Goal: Information Seeking & Learning: Learn about a topic

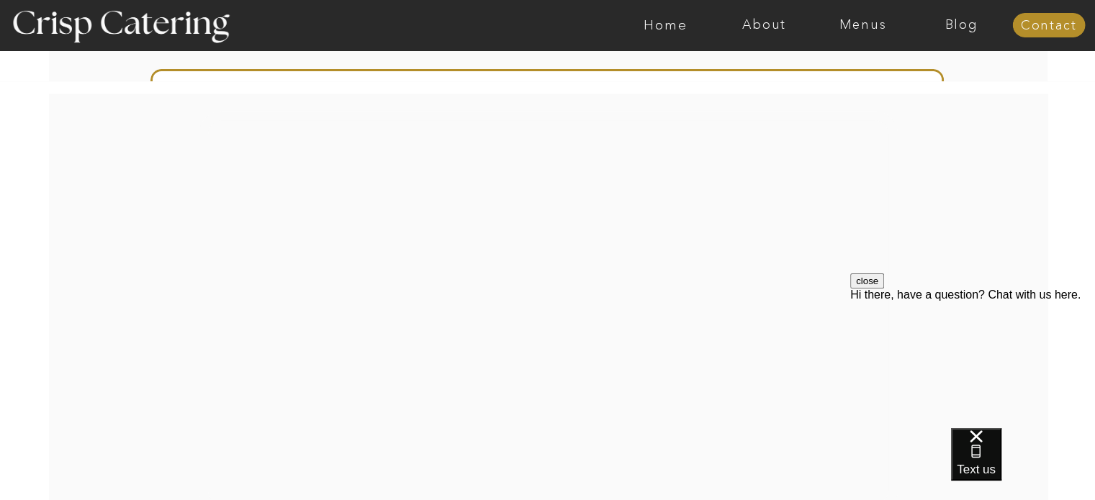
scroll to position [2376, 0]
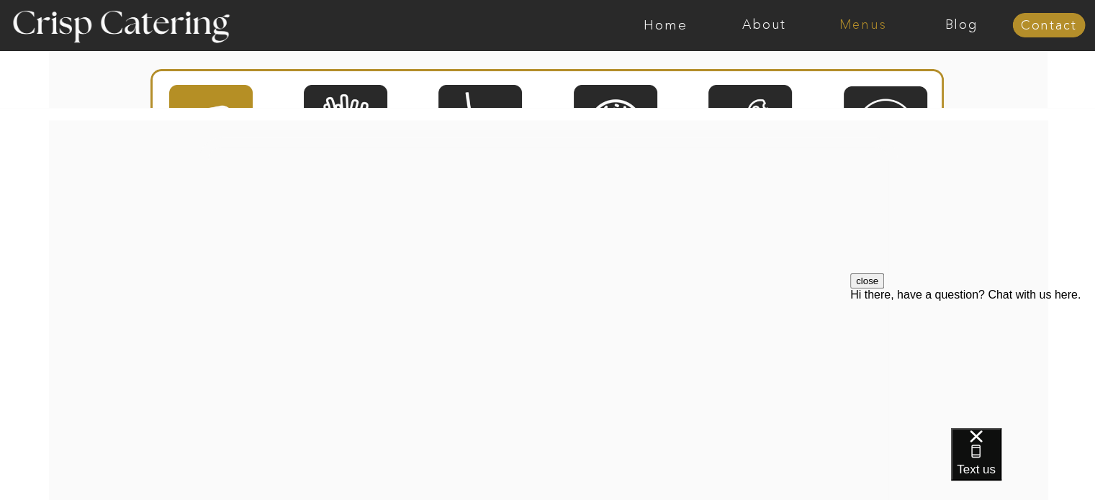
click at [852, 25] on nav "Menus" at bounding box center [863, 25] width 99 height 14
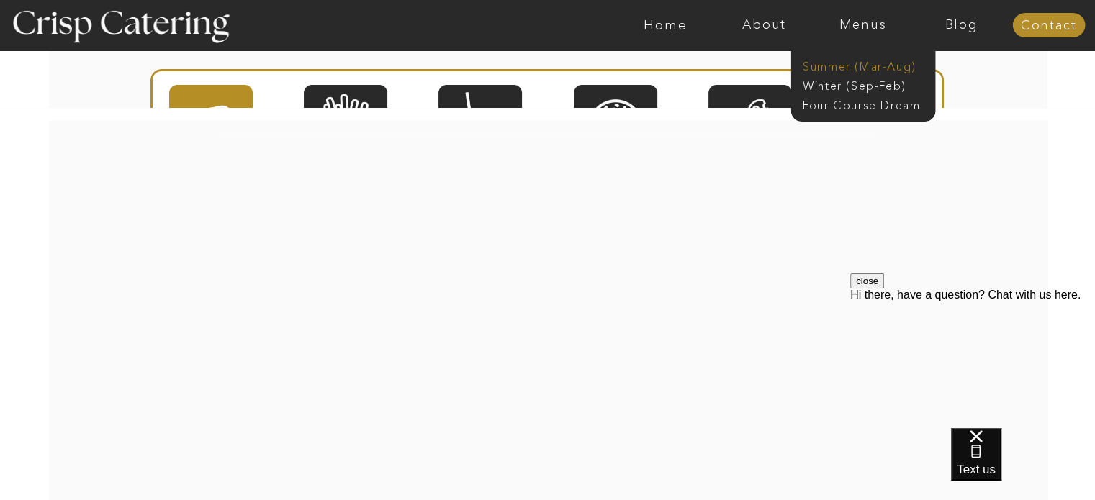
click at [837, 68] on nav "Summer (Mar-Aug)" at bounding box center [867, 65] width 129 height 14
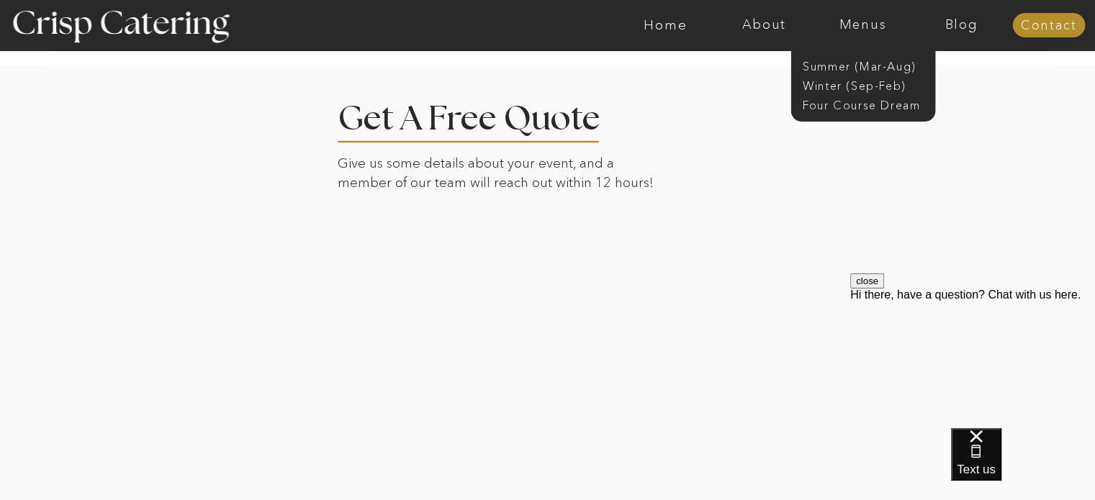
scroll to position [2706, 0]
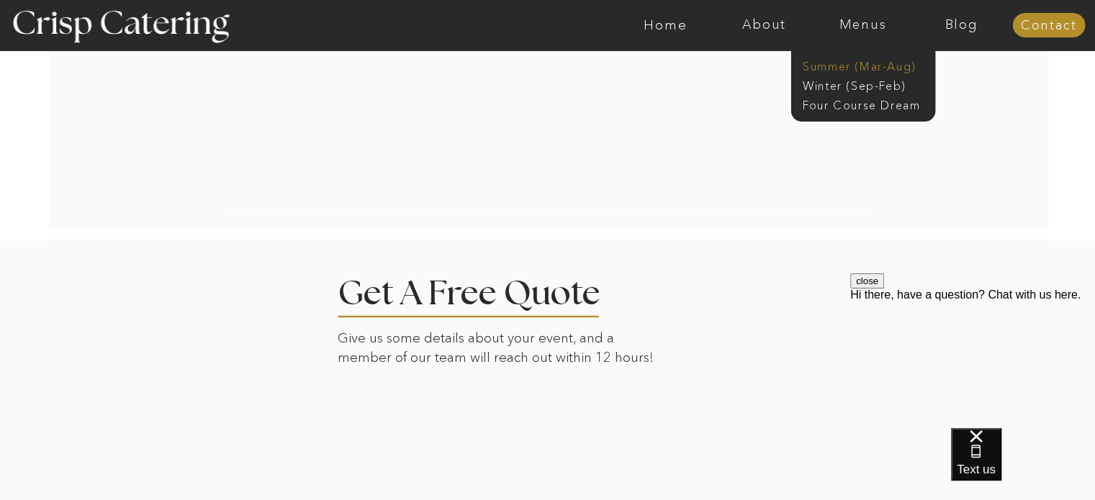
click at [878, 66] on nav "Summer (Mar-Aug)" at bounding box center [867, 65] width 129 height 14
click at [863, 83] on nav "Winter (Sep-Feb)" at bounding box center [862, 85] width 118 height 14
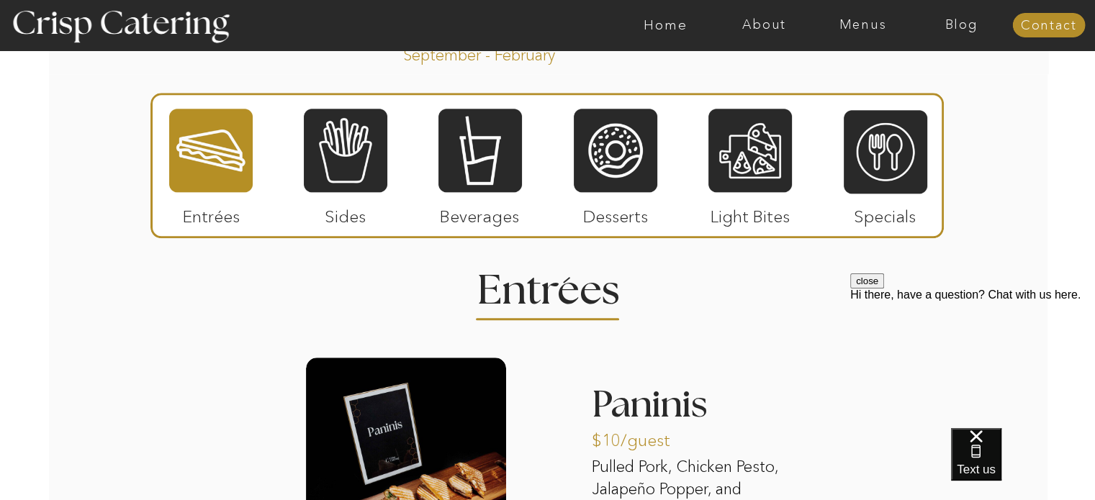
scroll to position [1656, 0]
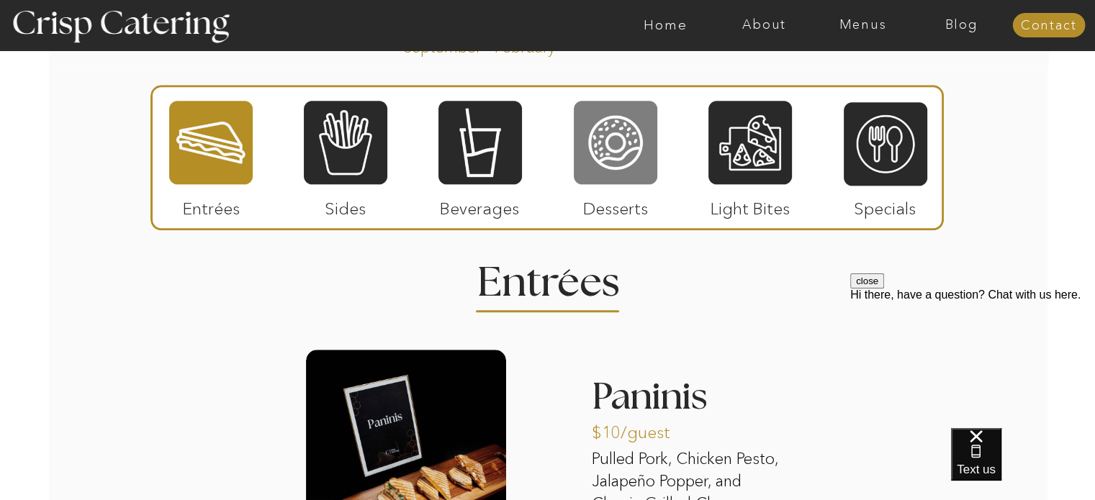
click at [625, 158] on div at bounding box center [616, 142] width 84 height 86
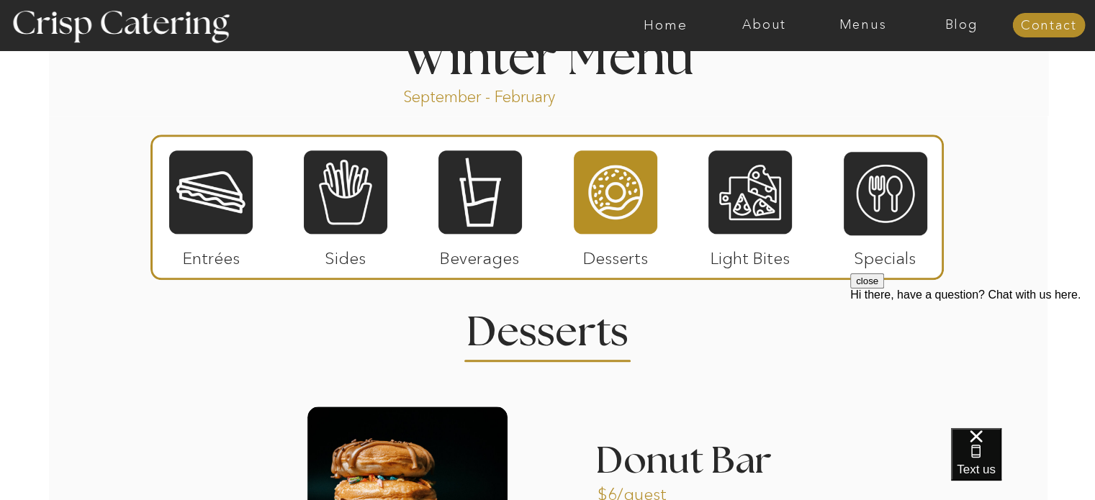
scroll to position [1584, 0]
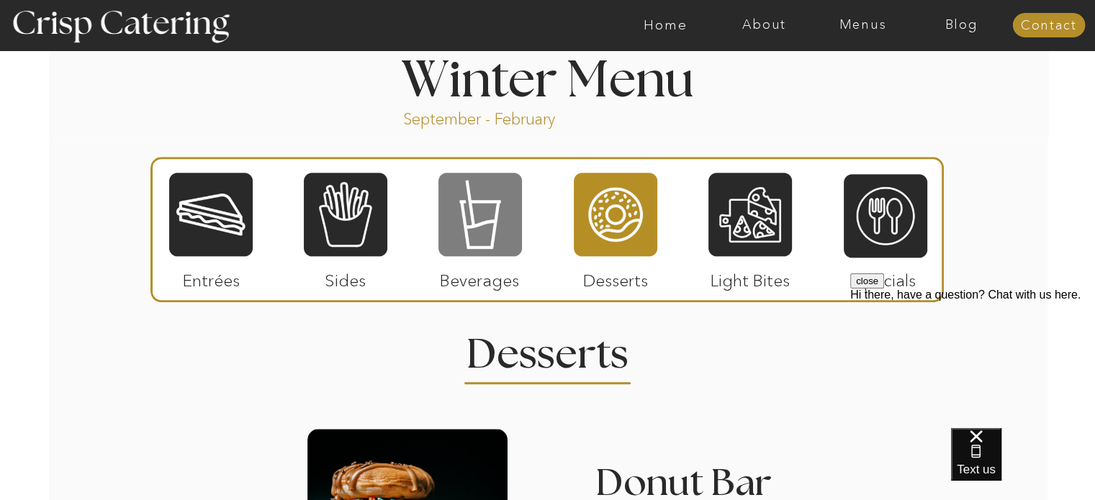
click at [495, 197] on div at bounding box center [481, 214] width 84 height 86
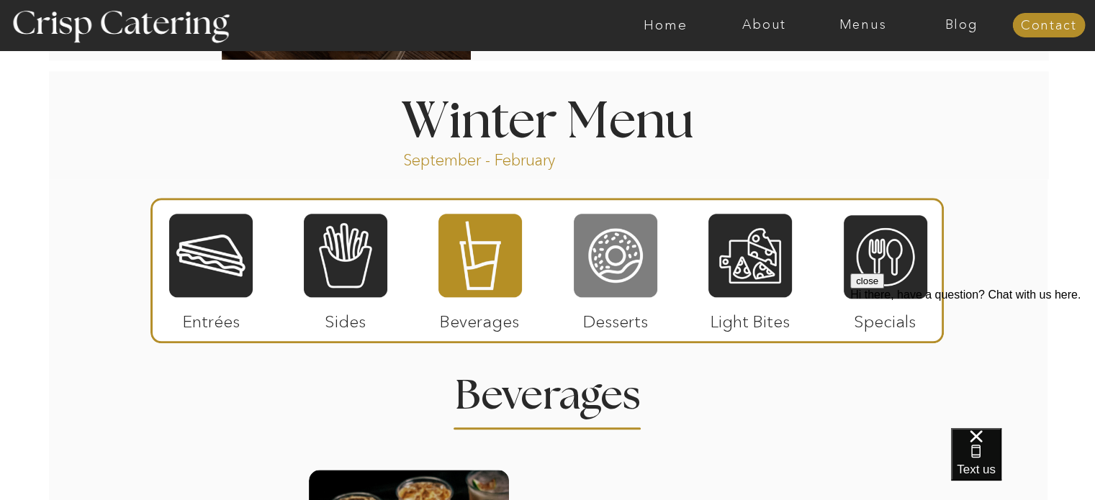
scroll to position [1510, 0]
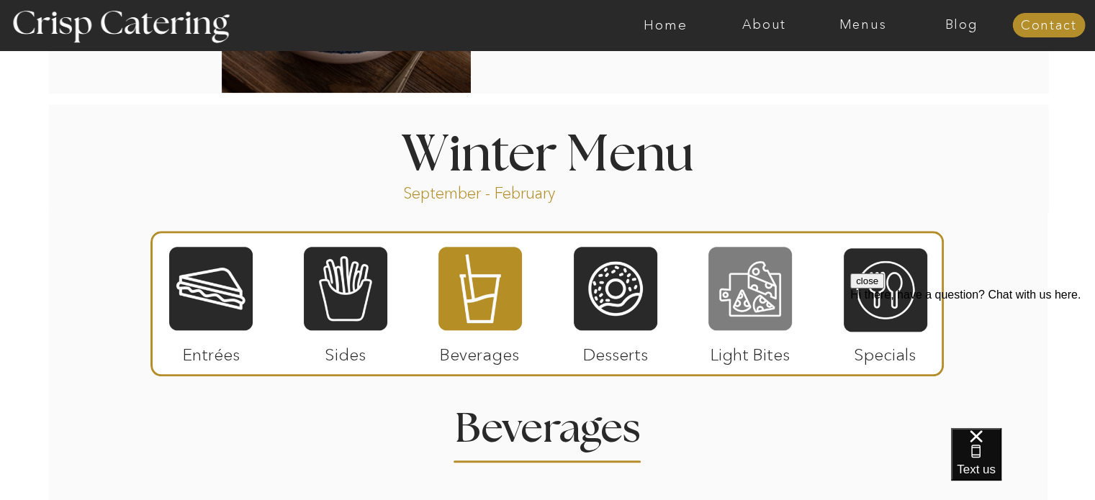
click at [773, 305] on div at bounding box center [751, 289] width 84 height 86
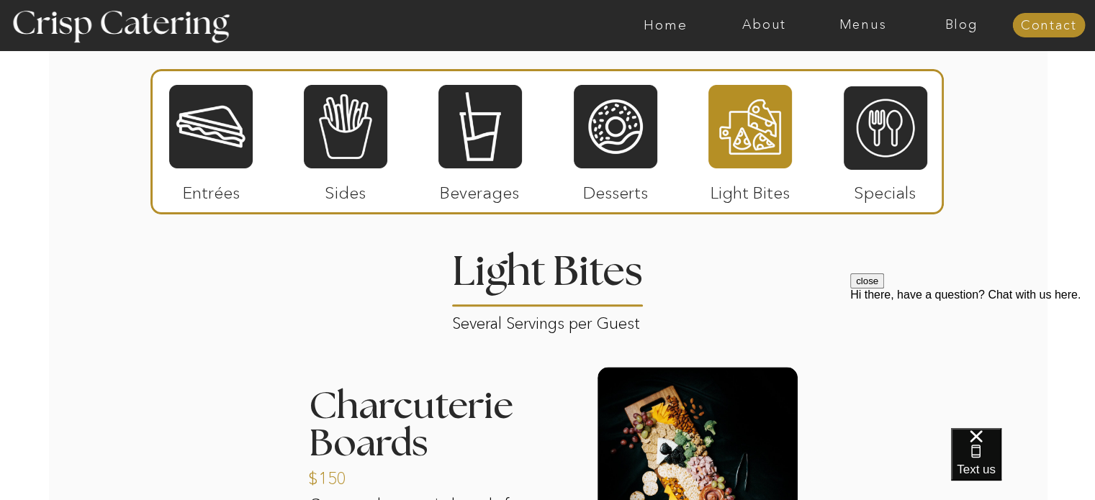
scroll to position [1654, 0]
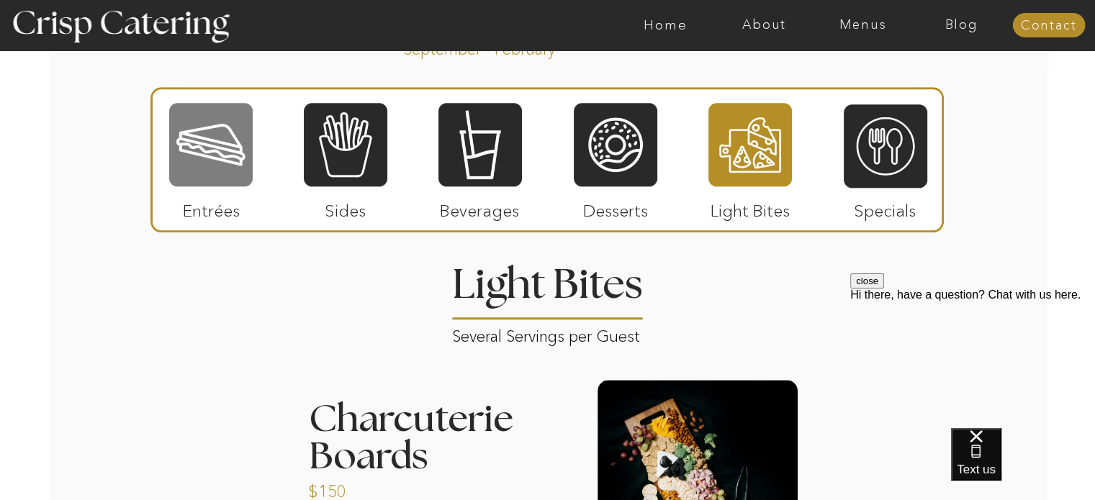
click at [210, 149] on div at bounding box center [211, 145] width 84 height 86
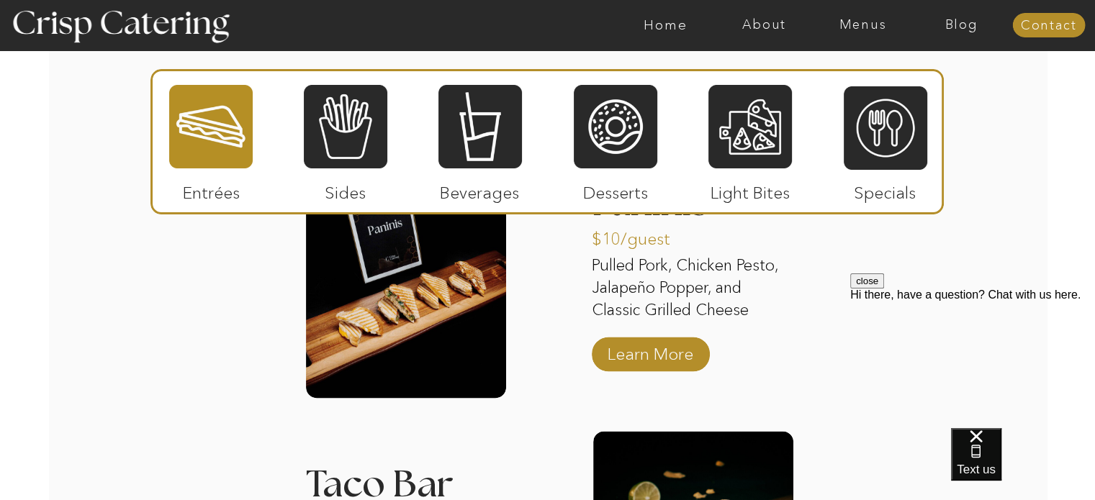
scroll to position [1576, 0]
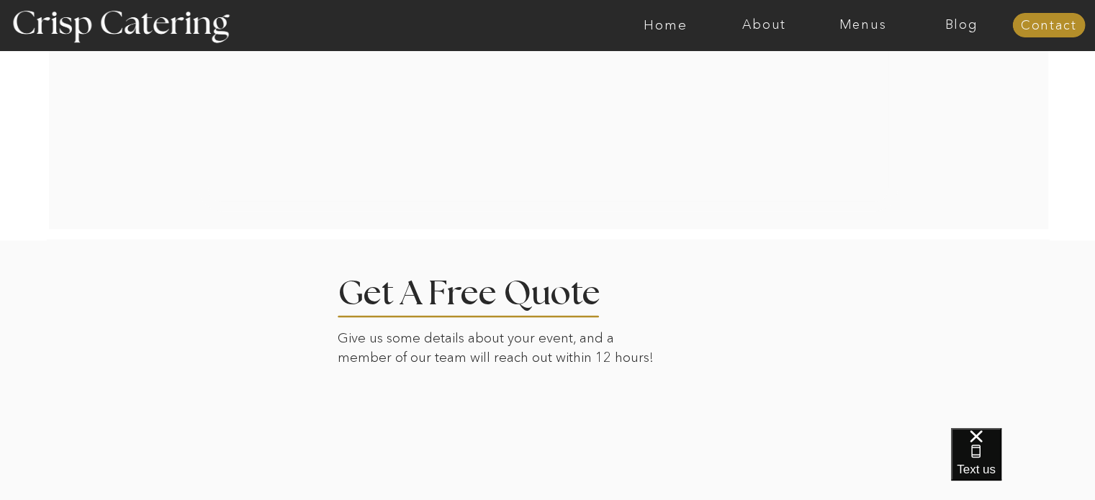
scroll to position [2376, 0]
